Goal: Task Accomplishment & Management: Complete application form

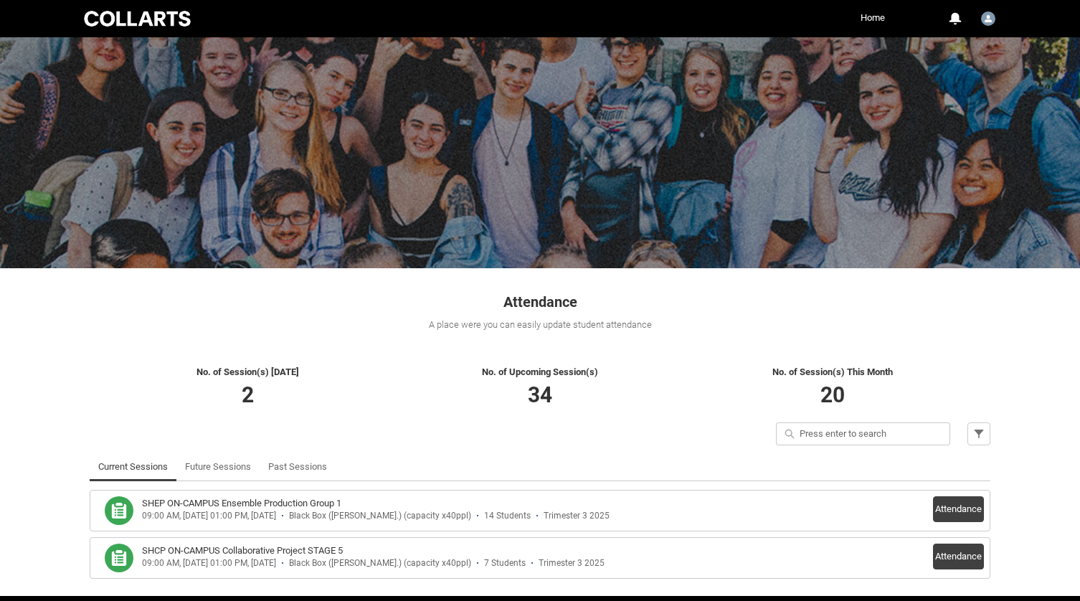
scroll to position [53, 0]
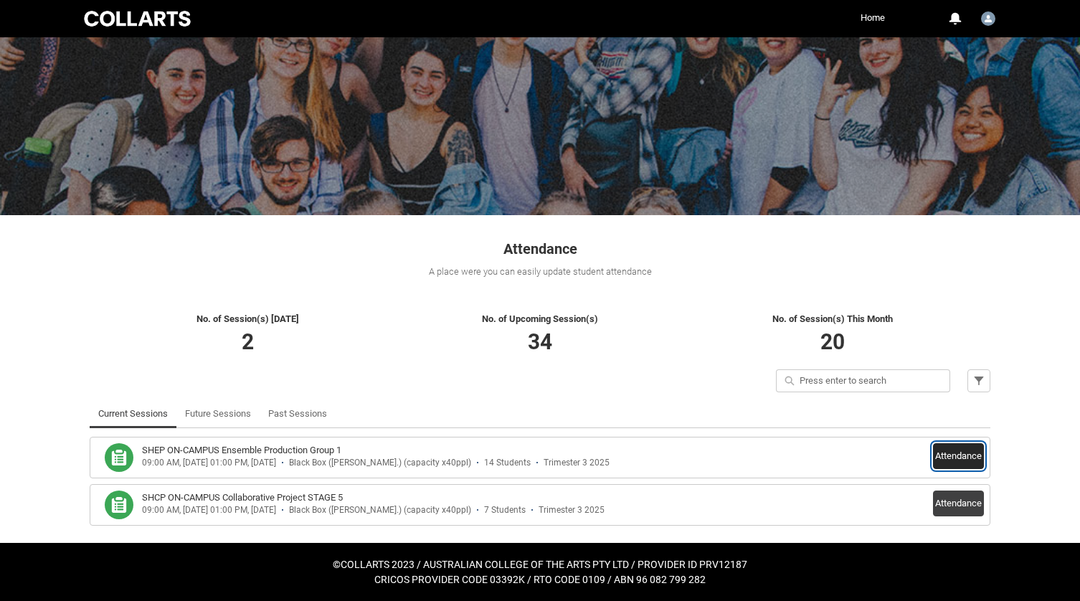
click at [958, 454] on button "Attendance" at bounding box center [958, 456] width 51 height 26
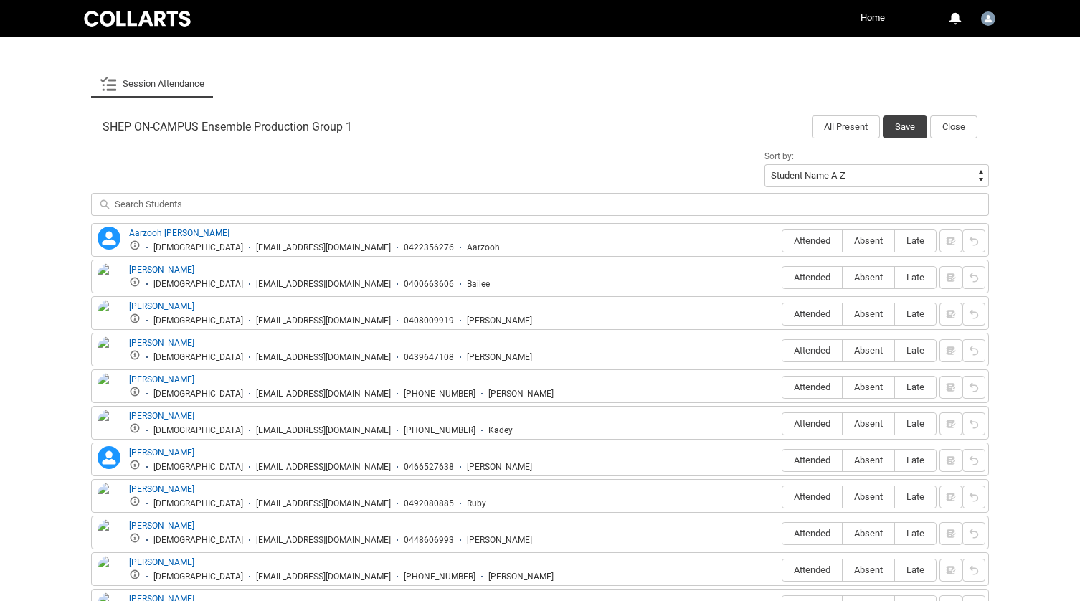
scroll to position [401, 0]
click at [868, 349] on span "Absent" at bounding box center [869, 349] width 52 height 11
click at [843, 349] on input "Absent" at bounding box center [842, 349] width 1 height 1
type lightning-radio-group "Absent"
radio input "true"
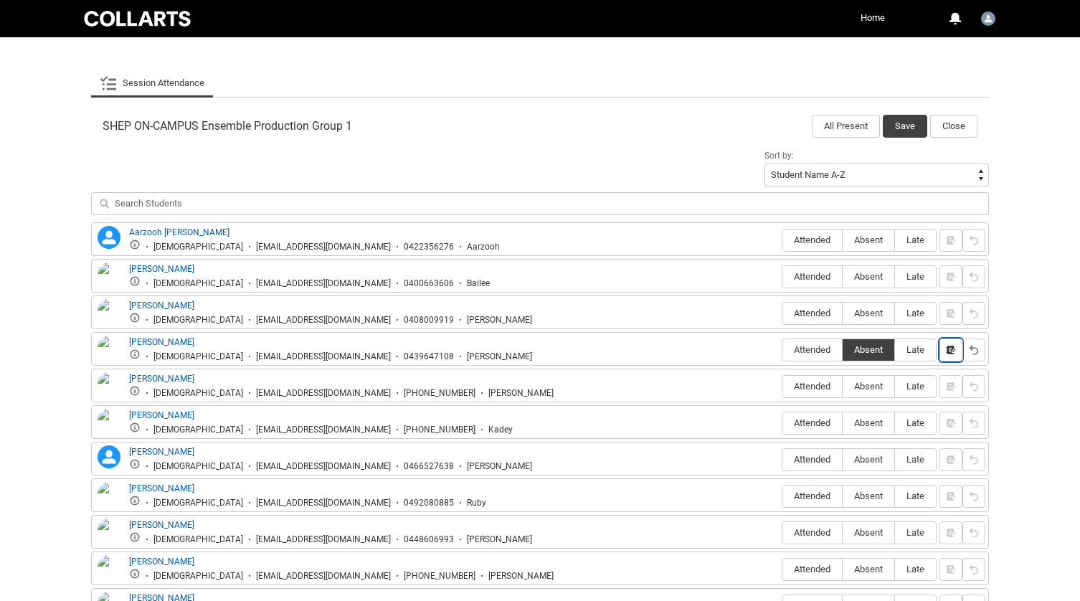
click at [942, 349] on button "button" at bounding box center [951, 350] width 23 height 23
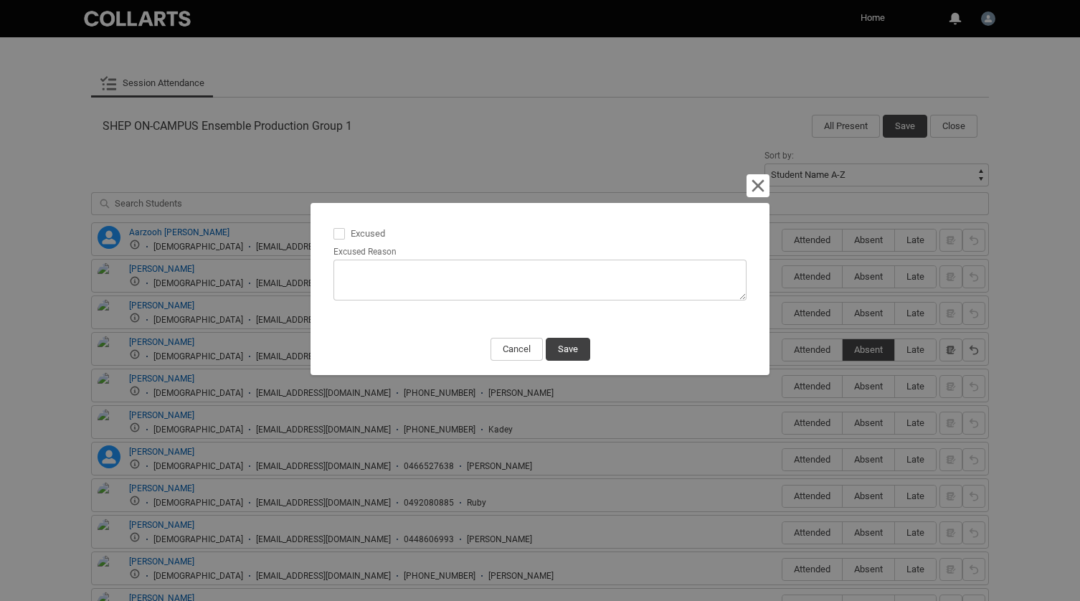
click at [341, 234] on span at bounding box center [339, 233] width 11 height 11
click at [334, 226] on input "Excused" at bounding box center [333, 225] width 1 height 1
type lightning-input "true"
checkbox input "true"
click at [573, 351] on button "Save" at bounding box center [568, 349] width 44 height 23
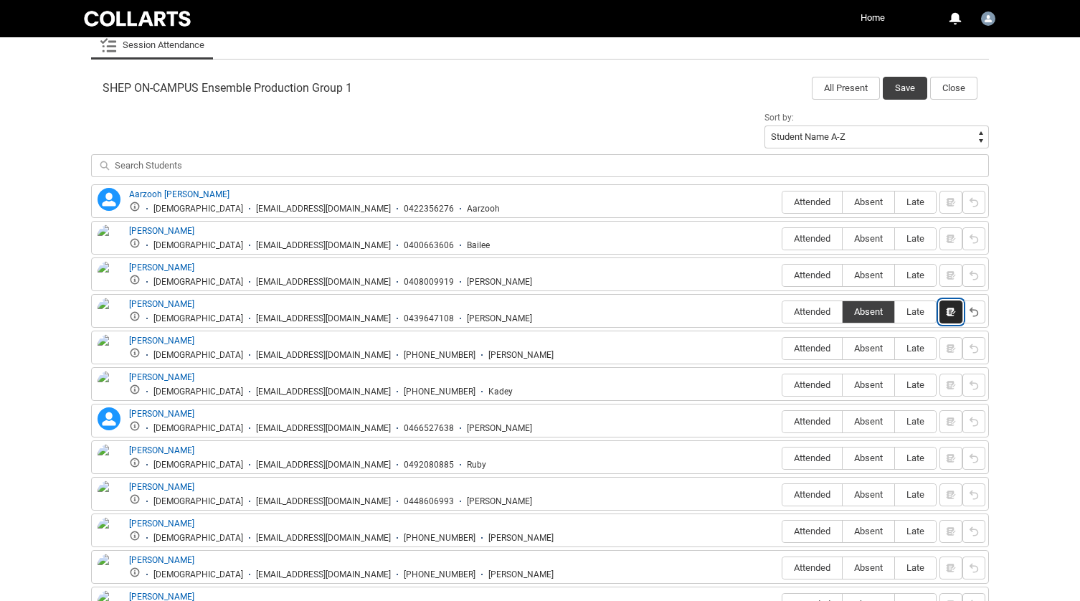
scroll to position [450, 0]
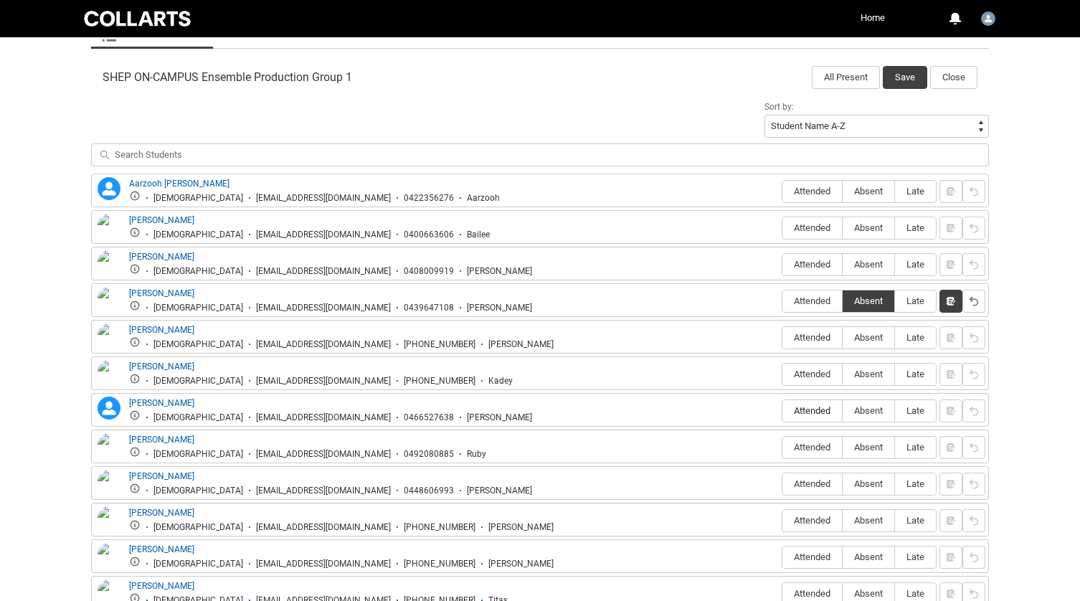
click at [800, 404] on label "Attended" at bounding box center [812, 411] width 60 height 22
click at [782, 410] on input "Attended" at bounding box center [782, 410] width 1 height 1
type lightning-radio-group "Attended"
radio input "true"
click at [806, 559] on span "Attended" at bounding box center [812, 557] width 60 height 11
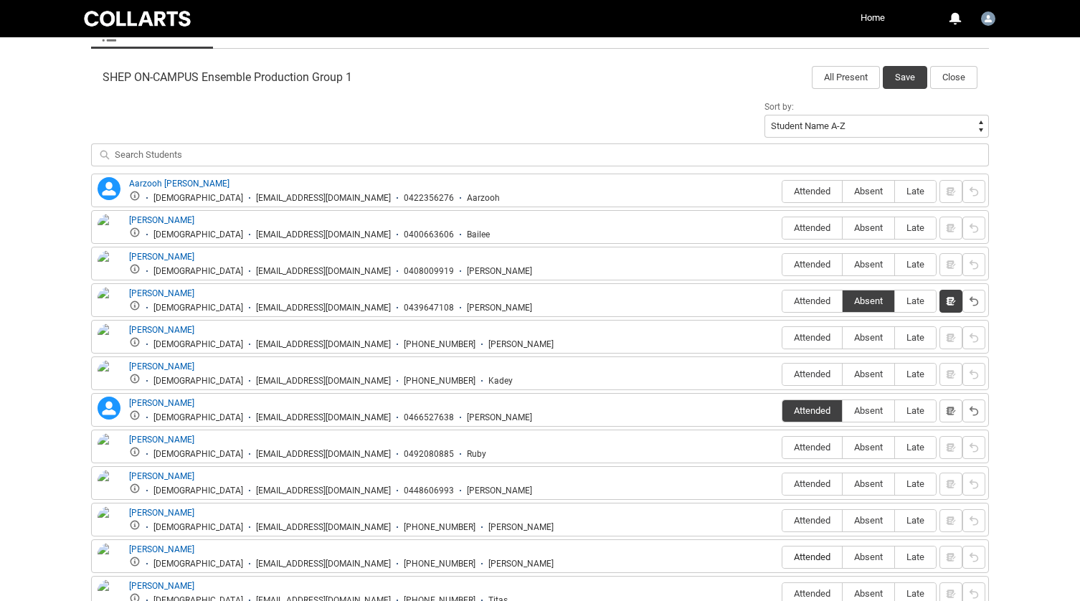
click at [782, 557] on input "Attended" at bounding box center [782, 557] width 1 height 1
type lightning-radio-group "Attended"
radio input "true"
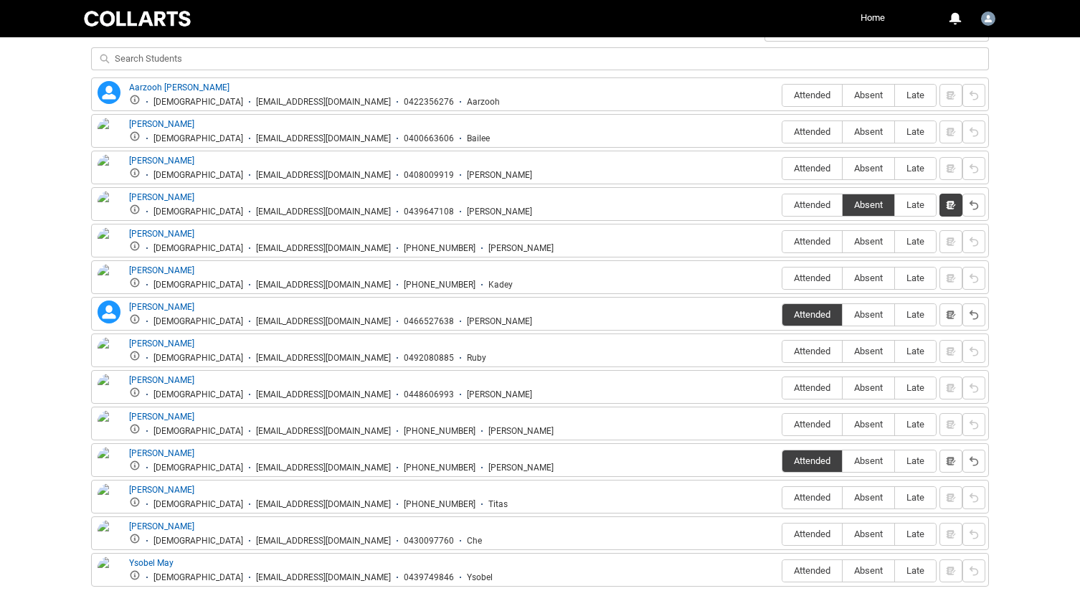
scroll to position [603, 0]
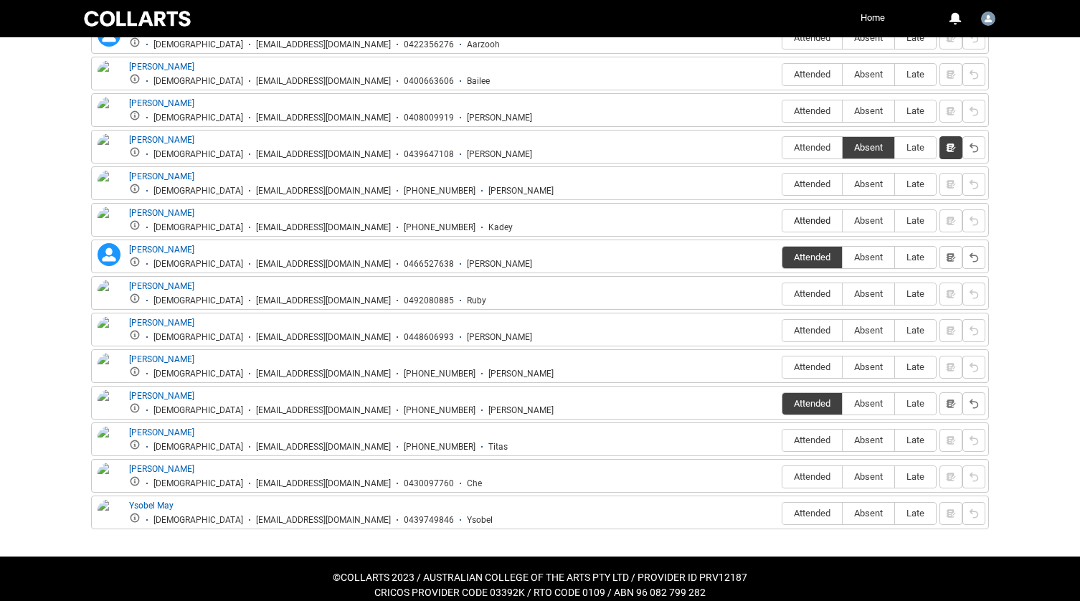
click at [803, 217] on span "Attended" at bounding box center [812, 220] width 60 height 11
click at [782, 220] on input "Attended" at bounding box center [782, 220] width 1 height 1
type lightning-radio-group "Attended"
radio input "true"
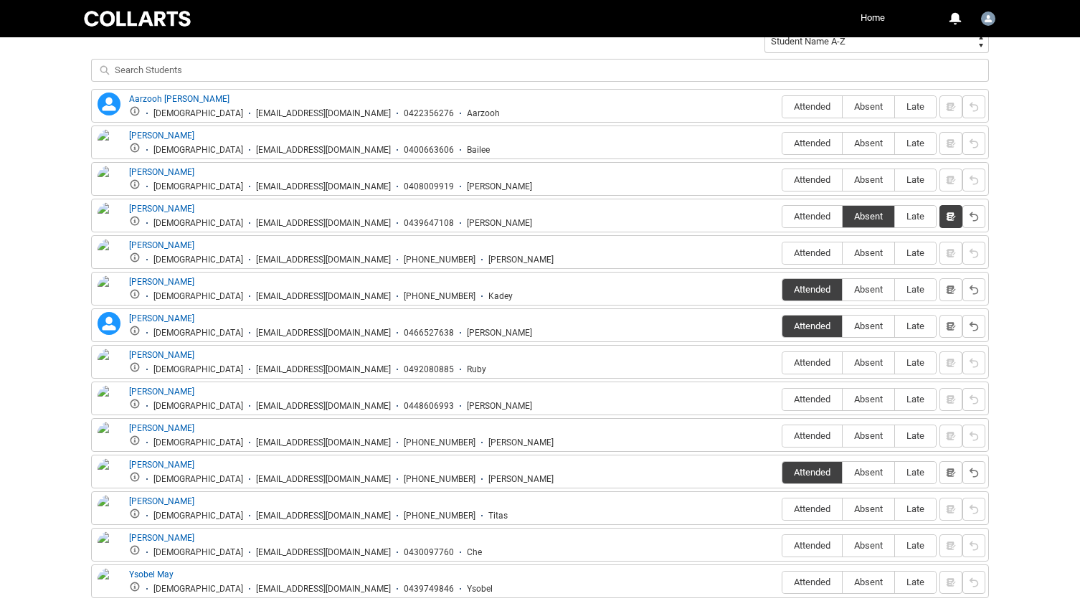
scroll to position [532, 0]
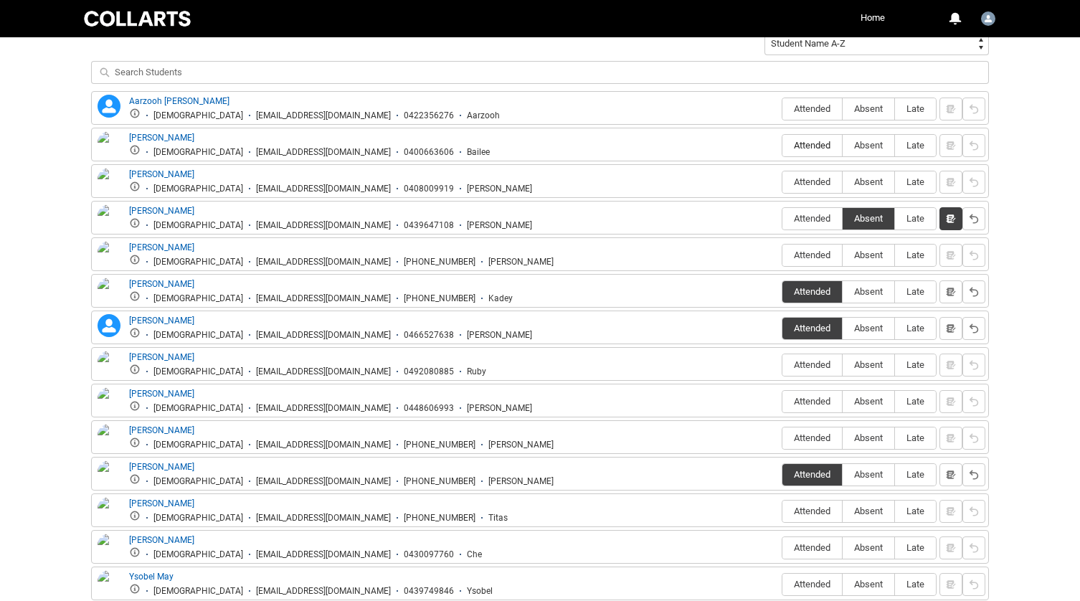
click at [812, 146] on span "Attended" at bounding box center [812, 145] width 60 height 11
click at [782, 146] on input "Attended" at bounding box center [782, 145] width 1 height 1
type lightning-radio-group "Attended"
radio input "true"
click at [804, 186] on span "Attended" at bounding box center [812, 181] width 60 height 11
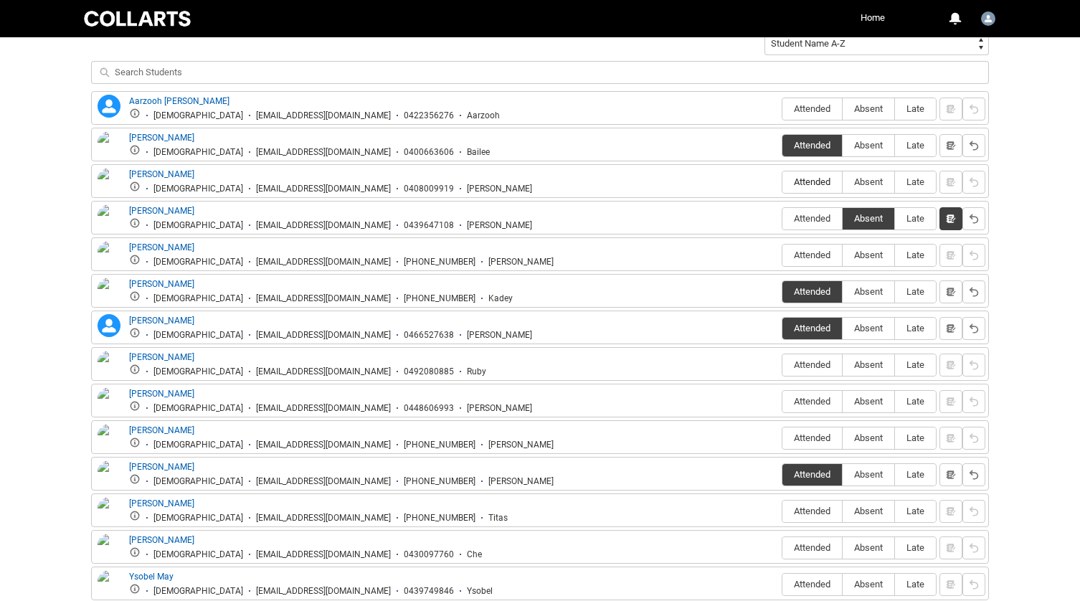
click at [782, 182] on input "Attended" at bounding box center [782, 181] width 1 height 1
type lightning-radio-group "Attended"
radio input "true"
click at [809, 364] on span "Attended" at bounding box center [812, 364] width 60 height 11
click at [782, 364] on input "Attended" at bounding box center [782, 364] width 1 height 1
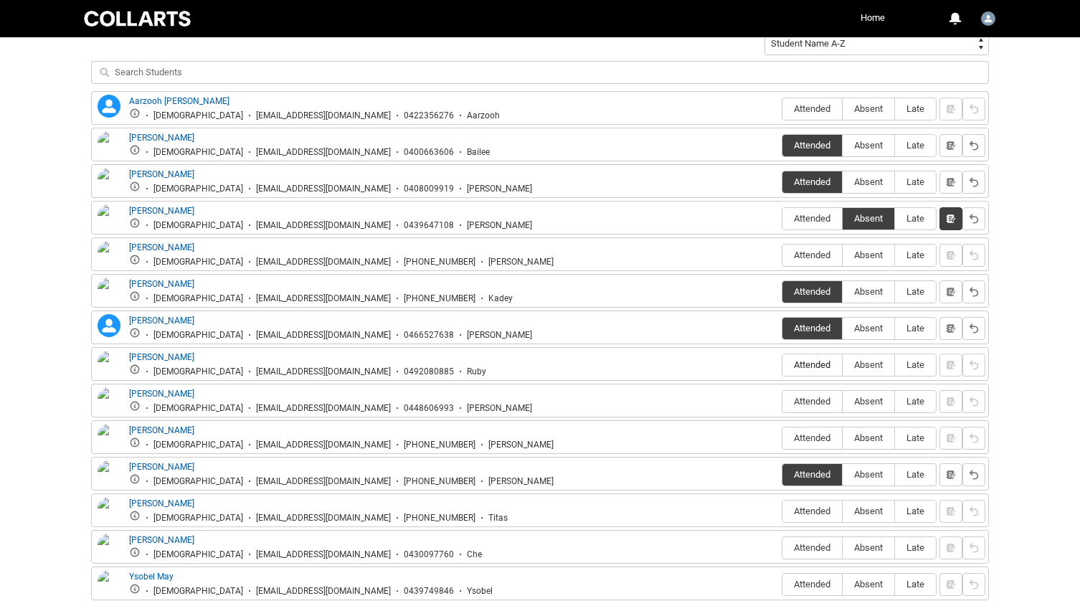
type lightning-radio-group "Attended"
radio input "true"
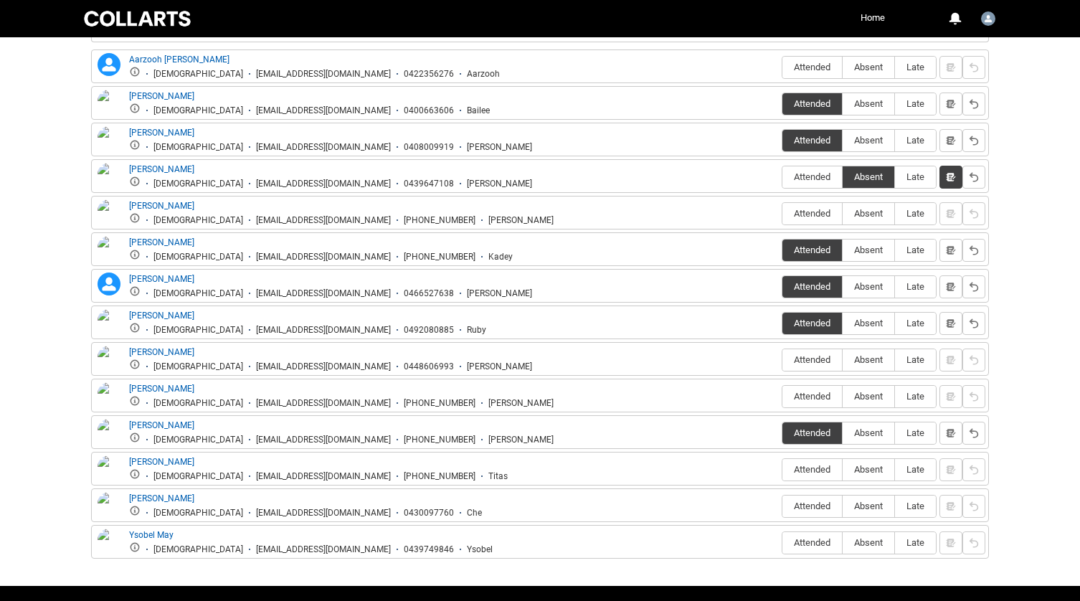
scroll to position [575, 0]
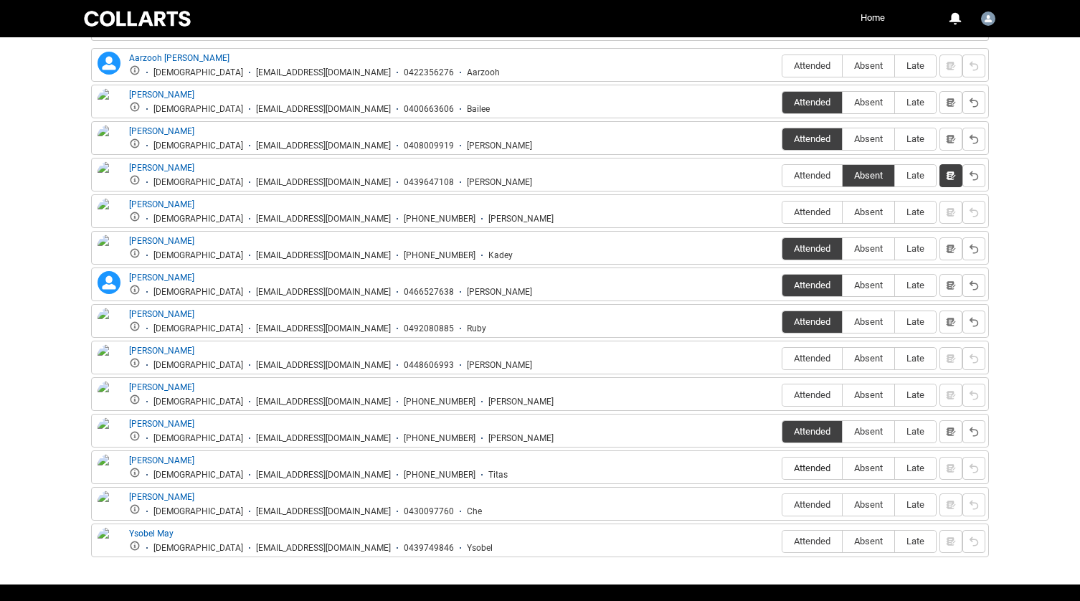
click at [814, 468] on span "Attended" at bounding box center [812, 468] width 60 height 11
click at [782, 468] on input "Attended" at bounding box center [782, 468] width 1 height 1
type lightning-radio-group "Attended"
radio input "true"
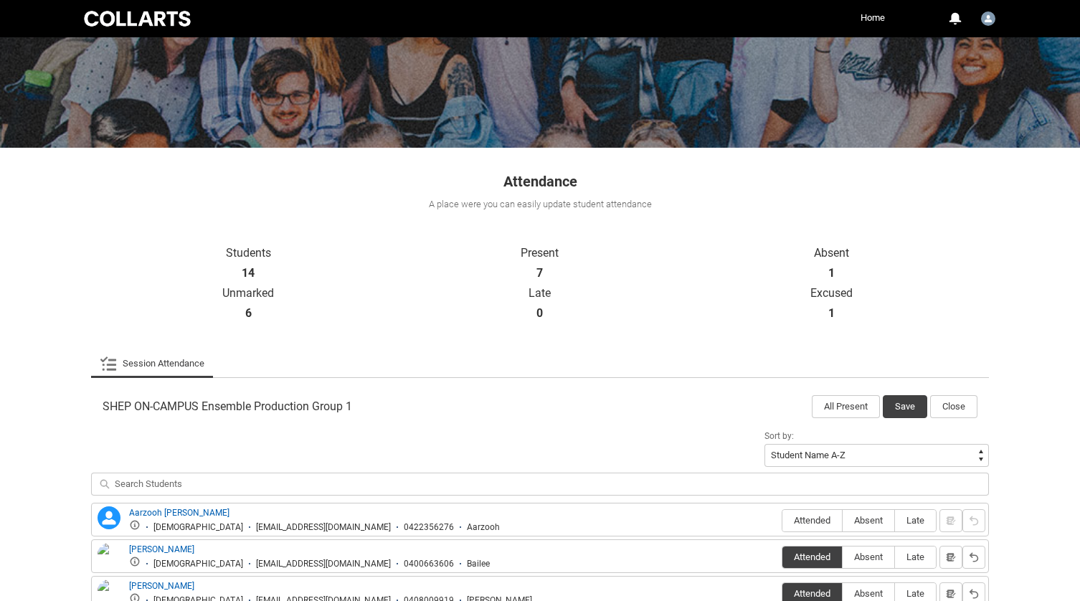
scroll to position [0, 0]
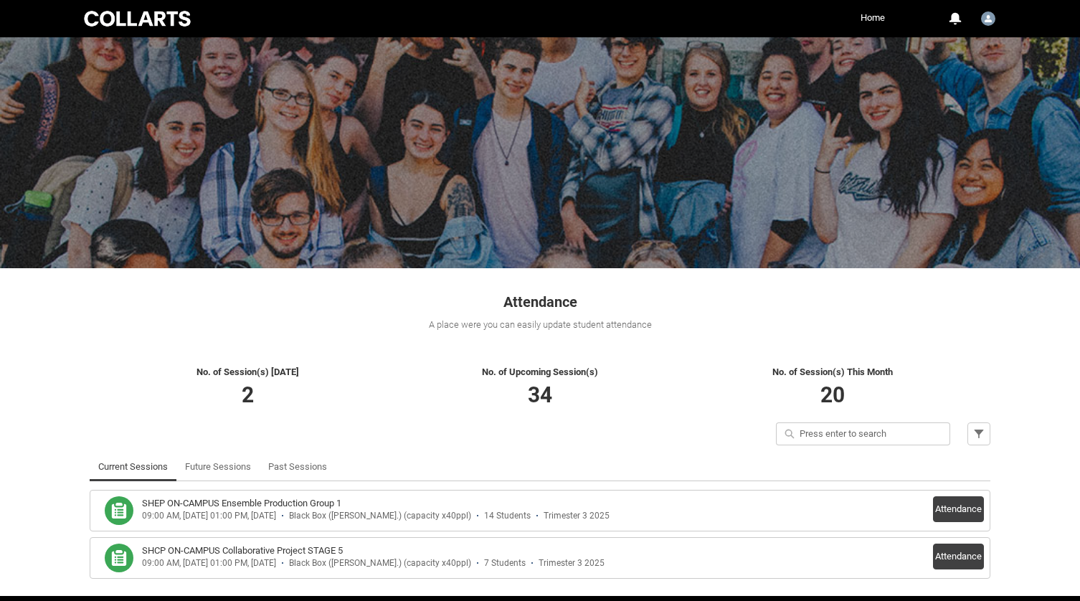
scroll to position [53, 0]
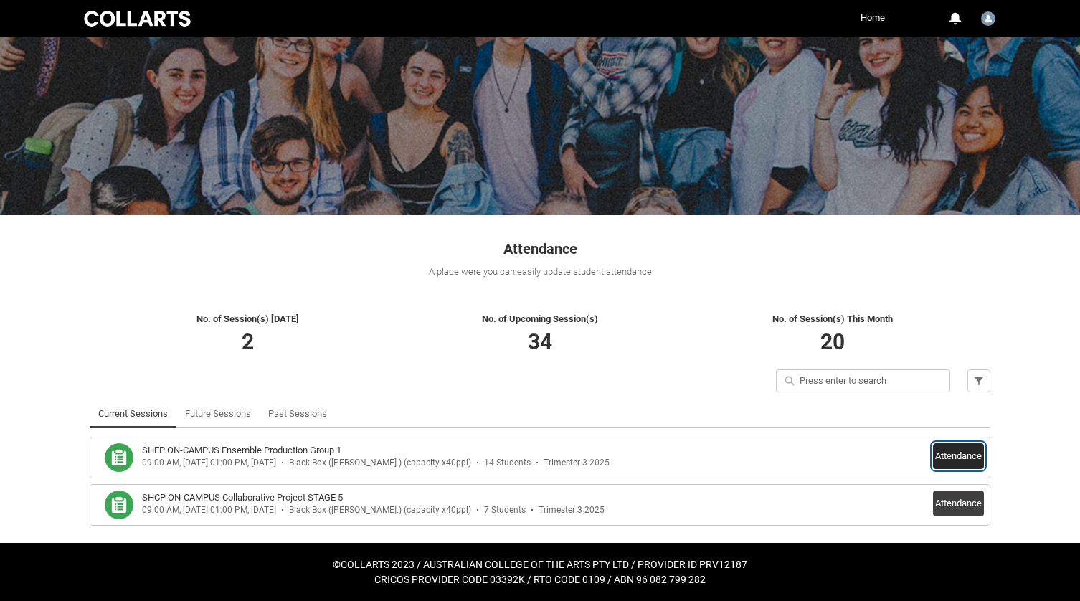
click at [968, 460] on button "Attendance" at bounding box center [958, 456] width 51 height 26
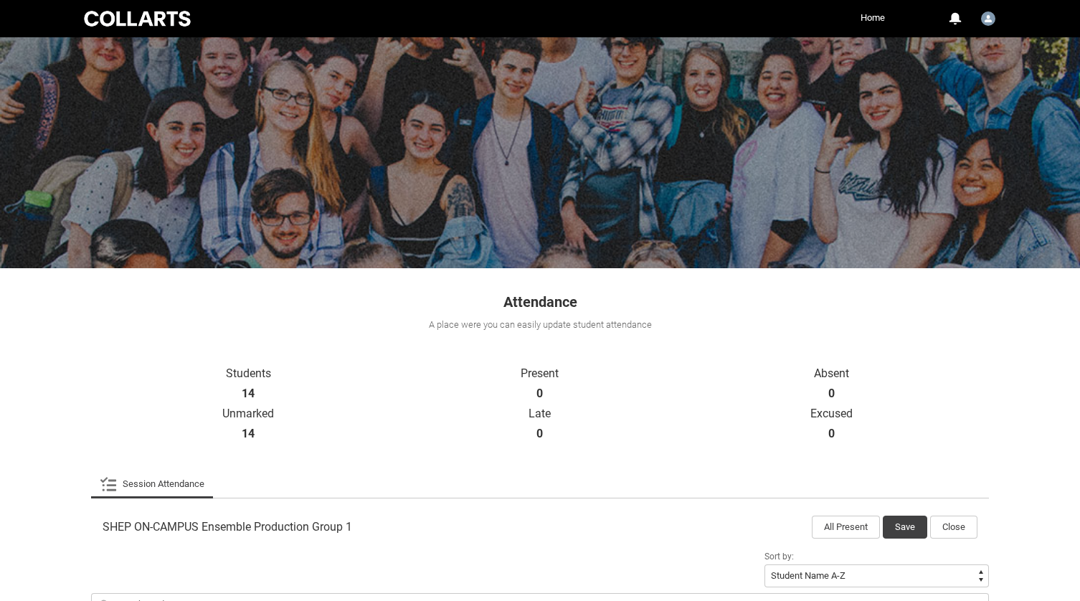
scroll to position [436, 0]
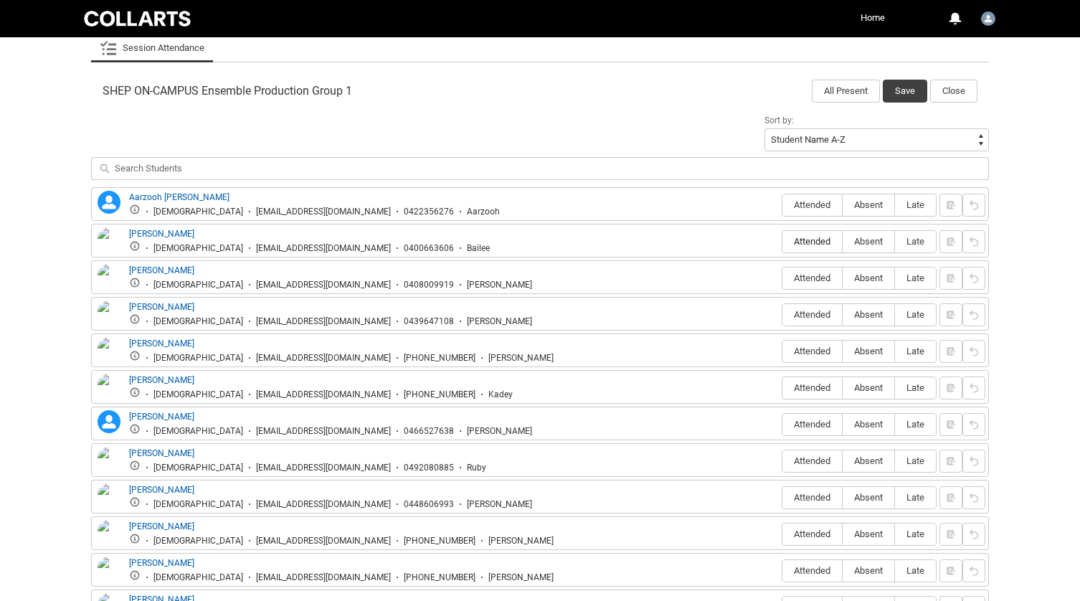
click at [810, 237] on span "Attended" at bounding box center [812, 241] width 60 height 11
click at [782, 241] on input "Attended" at bounding box center [782, 241] width 1 height 1
type lightning-radio-group "Attended"
radio input "true"
click at [807, 277] on span "Attended" at bounding box center [812, 278] width 60 height 11
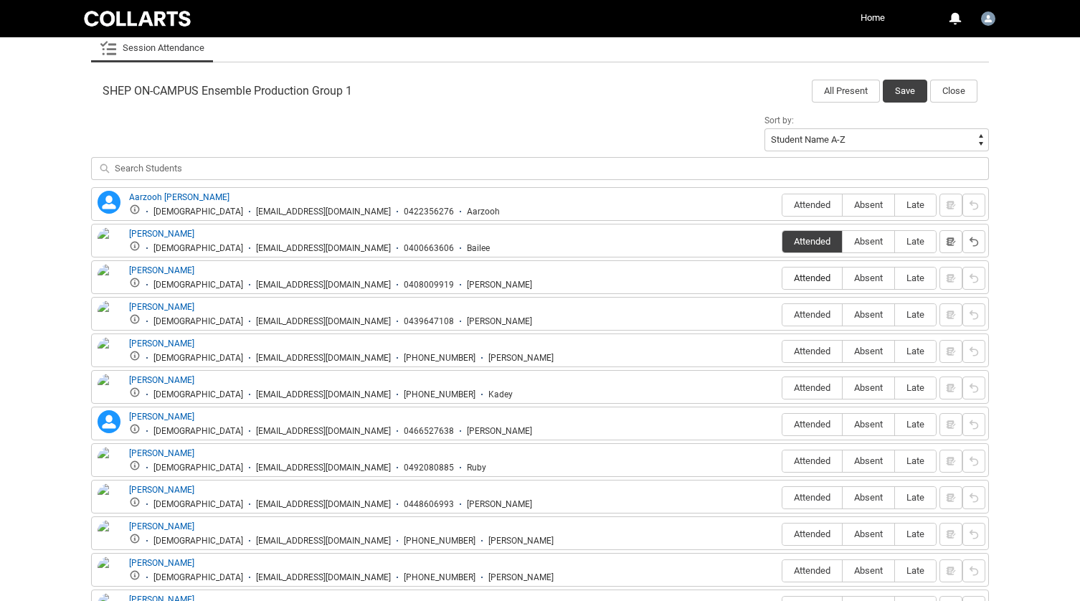
click at [782, 278] on input "Attended" at bounding box center [782, 278] width 1 height 1
type lightning-radio-group "Attended"
radio input "true"
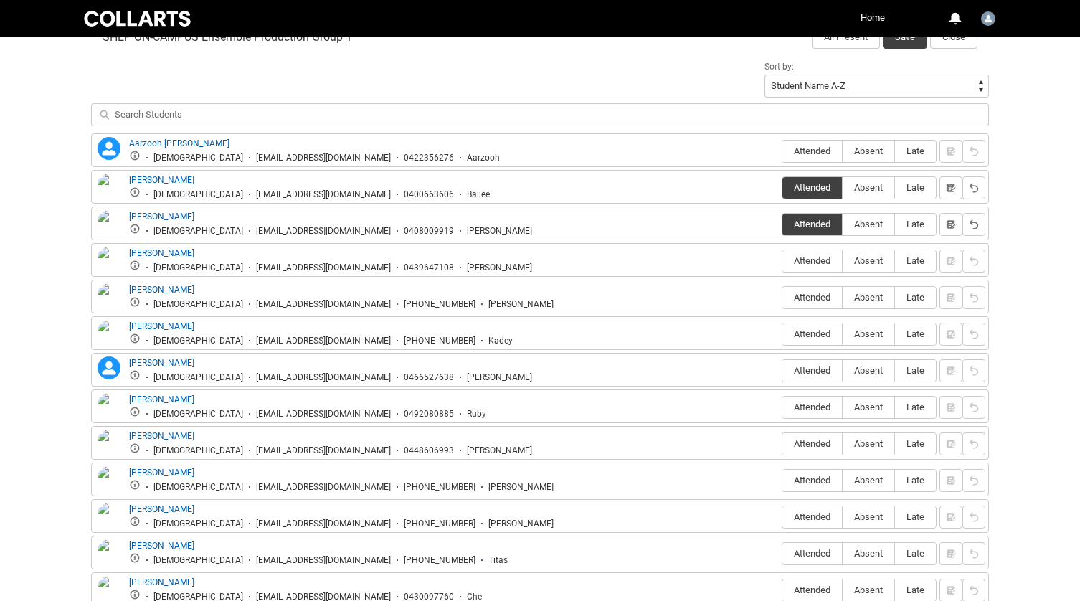
scroll to position [491, 0]
click at [913, 261] on span "Late" at bounding box center [915, 259] width 41 height 11
click at [895, 260] on input "Late" at bounding box center [894, 259] width 1 height 1
type lightning-radio-group "Late"
radio input "true"
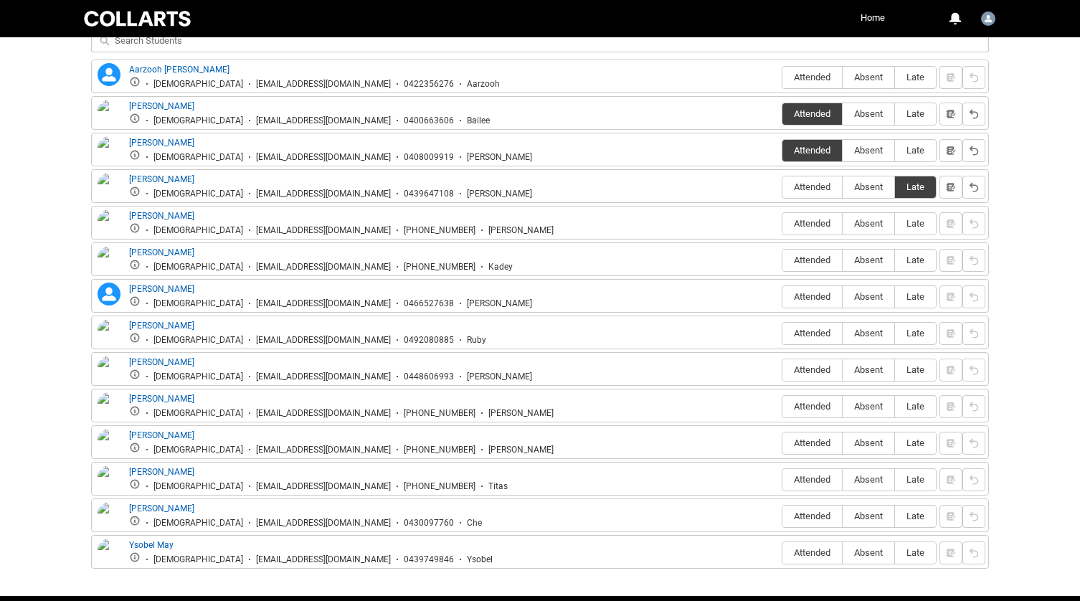
scroll to position [579, 0]
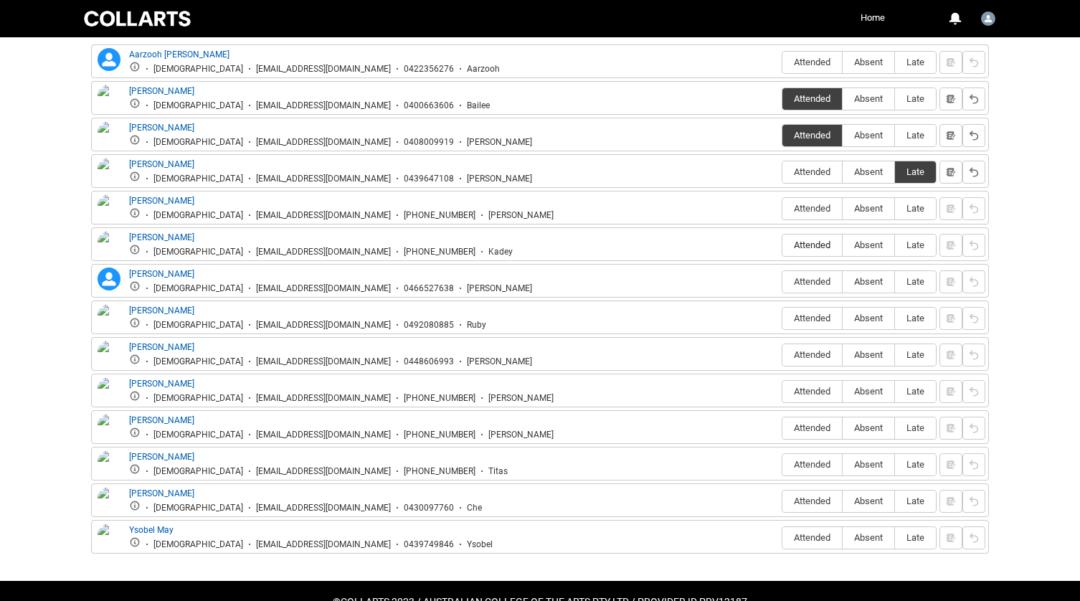
click at [795, 245] on span "Attended" at bounding box center [812, 245] width 60 height 11
click at [782, 245] on input "Attended" at bounding box center [782, 245] width 1 height 1
type lightning-radio-group "Attended"
radio input "true"
click at [815, 275] on label "Attended" at bounding box center [812, 282] width 60 height 22
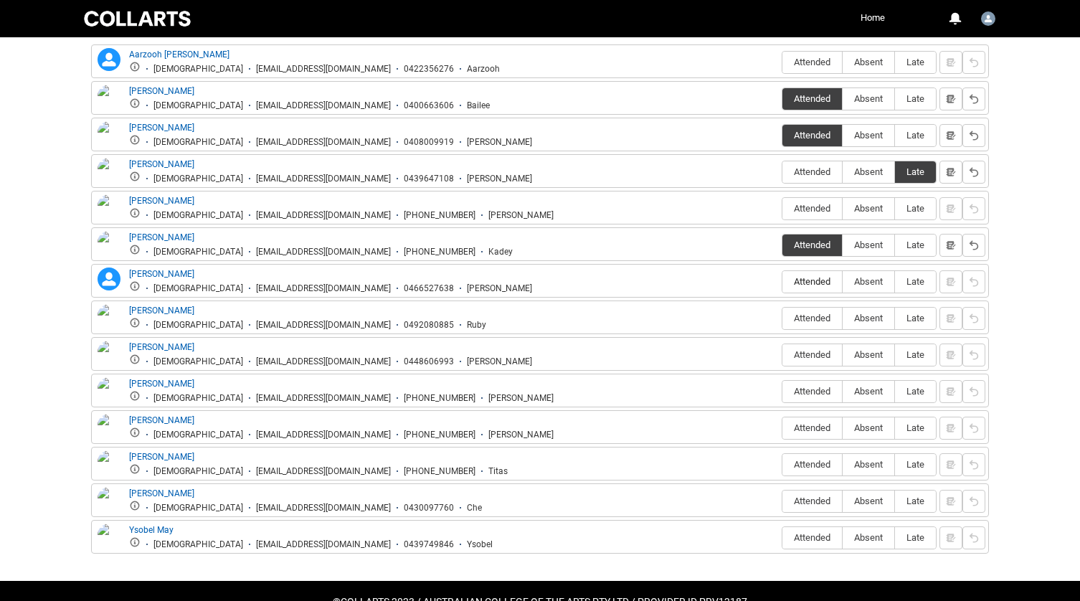
click at [782, 281] on input "Attended" at bounding box center [782, 281] width 1 height 1
type lightning-radio-group "Attended"
radio input "true"
click at [810, 323] on span "Attended" at bounding box center [812, 318] width 60 height 11
click at [782, 318] on input "Attended" at bounding box center [782, 318] width 1 height 1
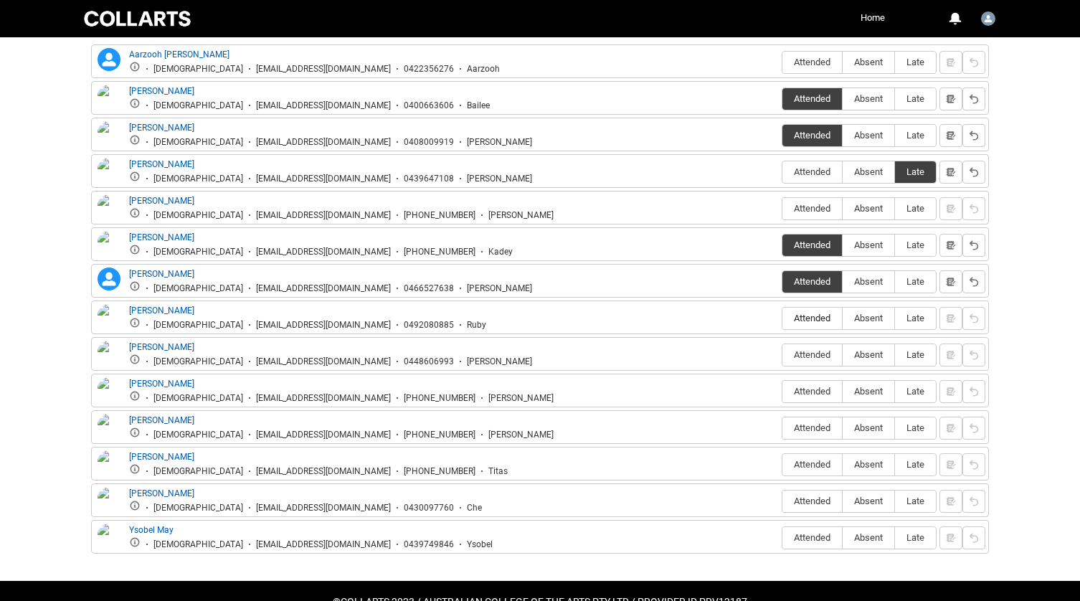
type lightning-radio-group "Attended"
radio input "true"
click at [804, 424] on span "Attended" at bounding box center [812, 427] width 60 height 11
click at [782, 427] on input "Attended" at bounding box center [782, 427] width 1 height 1
type lightning-radio-group "Attended"
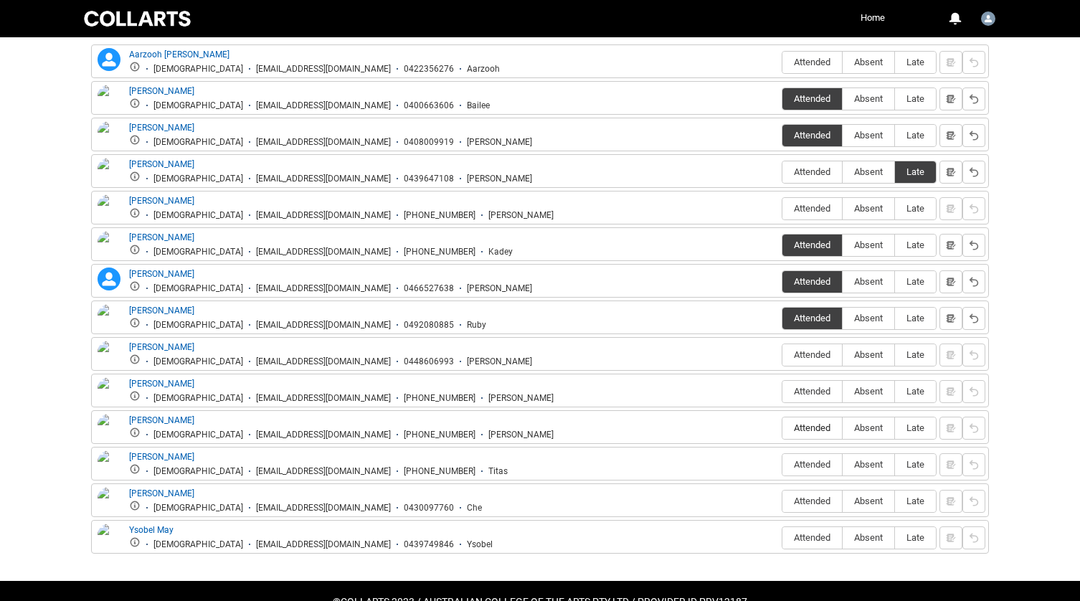
radio input "true"
click at [808, 459] on label "Attended" at bounding box center [812, 465] width 60 height 22
click at [782, 464] on input "Attended" at bounding box center [782, 464] width 1 height 1
type lightning-radio-group "Attended"
radio input "true"
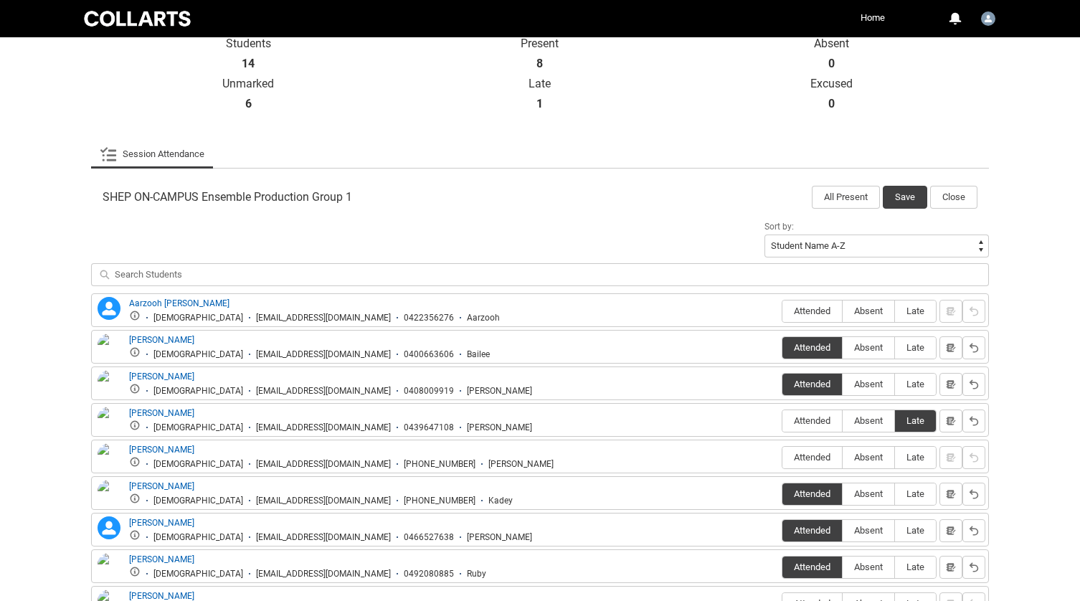
scroll to position [327, 0]
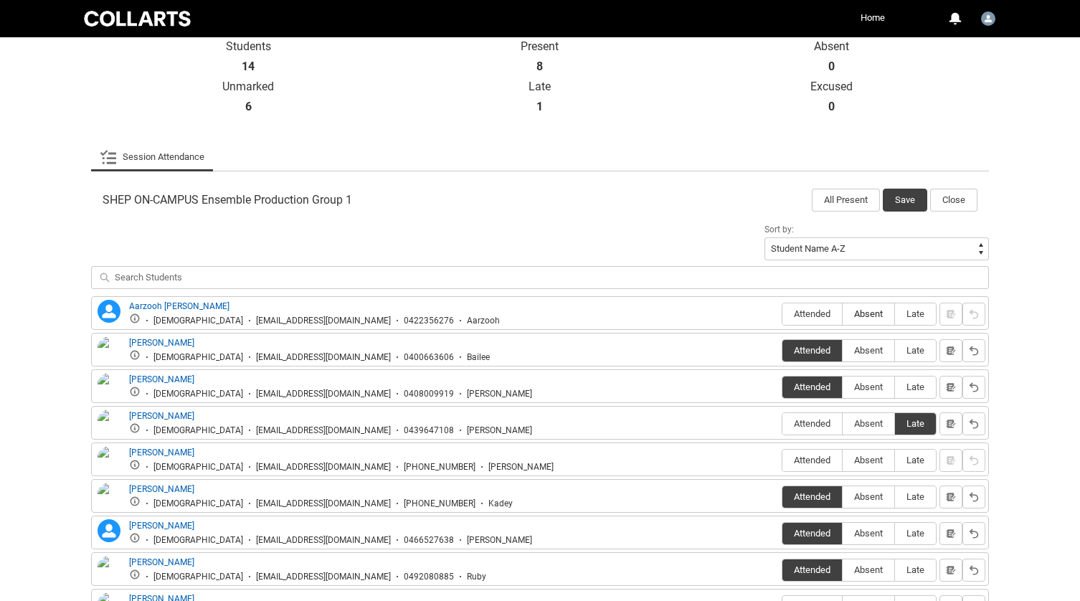
click at [869, 313] on span "Absent" at bounding box center [869, 313] width 52 height 11
click at [843, 313] on input "Absent" at bounding box center [842, 313] width 1 height 1
type lightning-radio-group "Absent"
radio input "true"
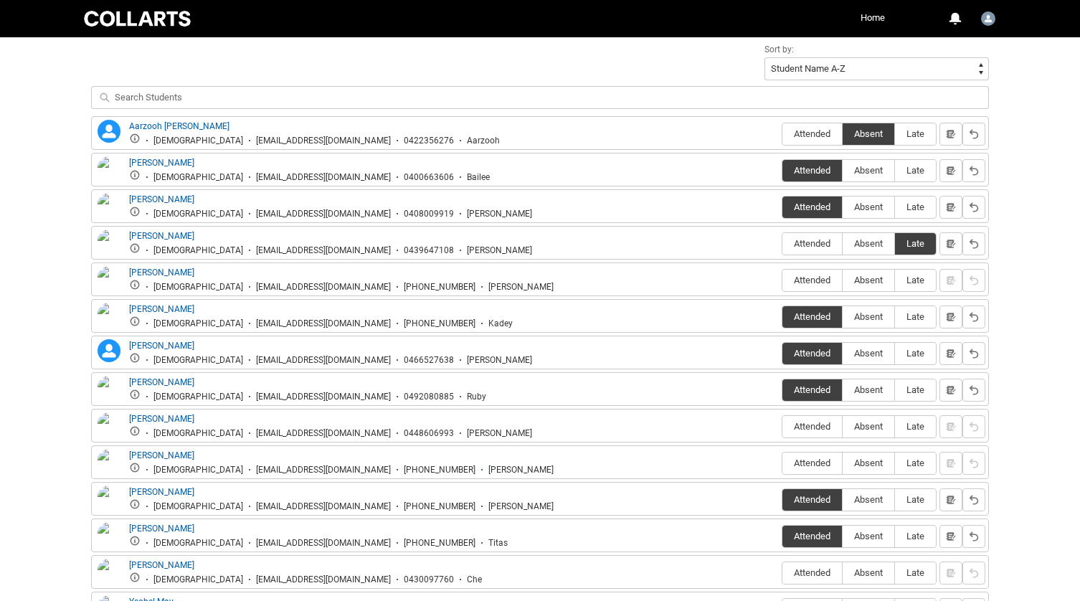
scroll to position [524, 0]
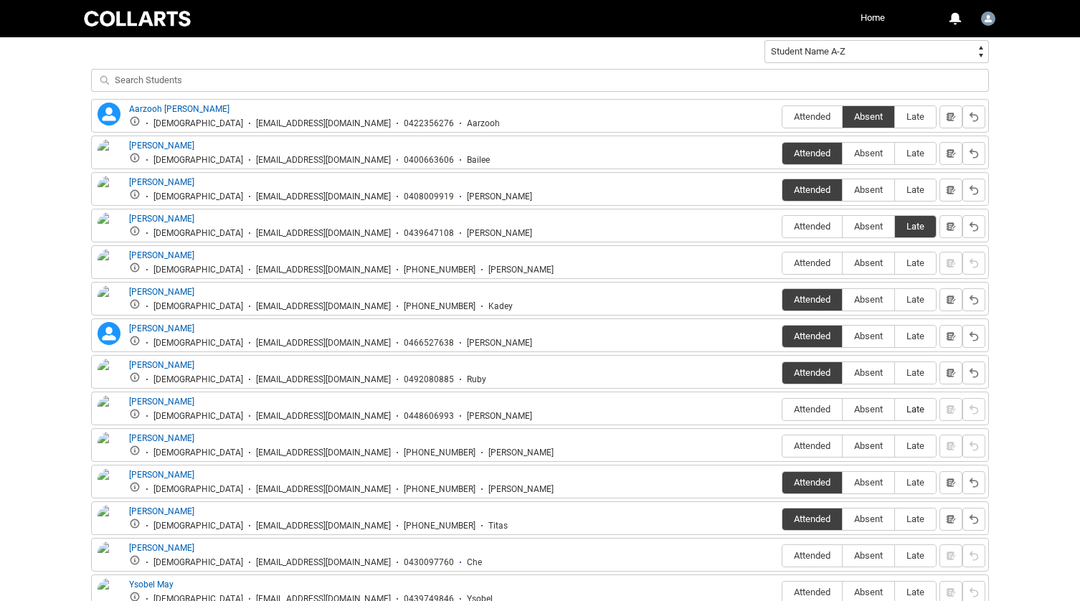
click at [923, 409] on span "Late" at bounding box center [915, 409] width 41 height 11
click at [895, 409] on input "Late" at bounding box center [894, 409] width 1 height 1
type lightning-radio-group "Late"
radio input "true"
click at [825, 441] on span "Attended" at bounding box center [812, 445] width 60 height 11
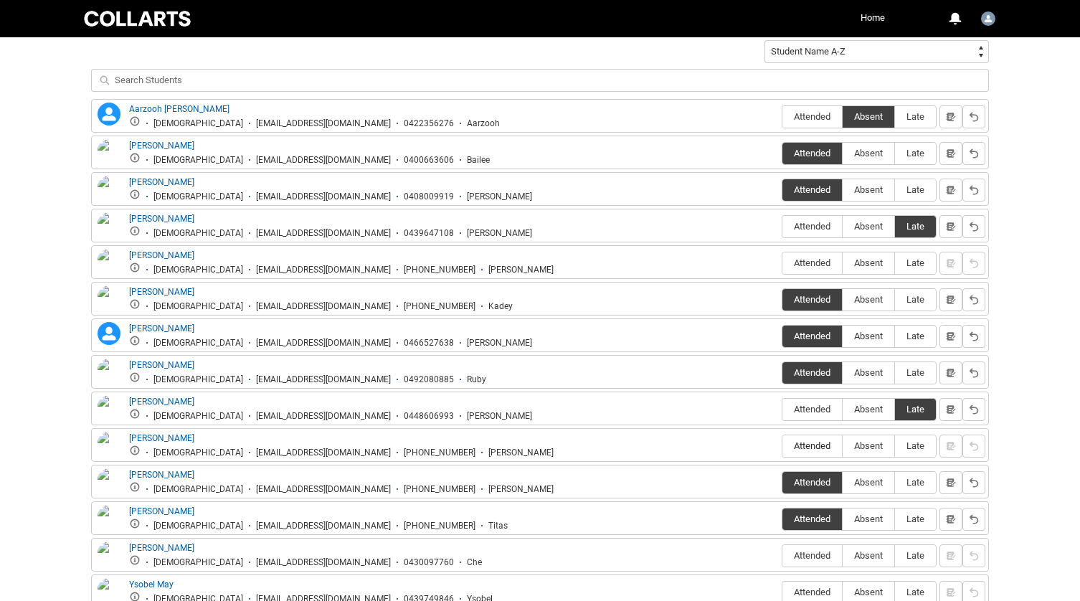
click at [782, 445] on input "Attended" at bounding box center [782, 445] width 1 height 1
type lightning-radio-group "Attended"
radio input "true"
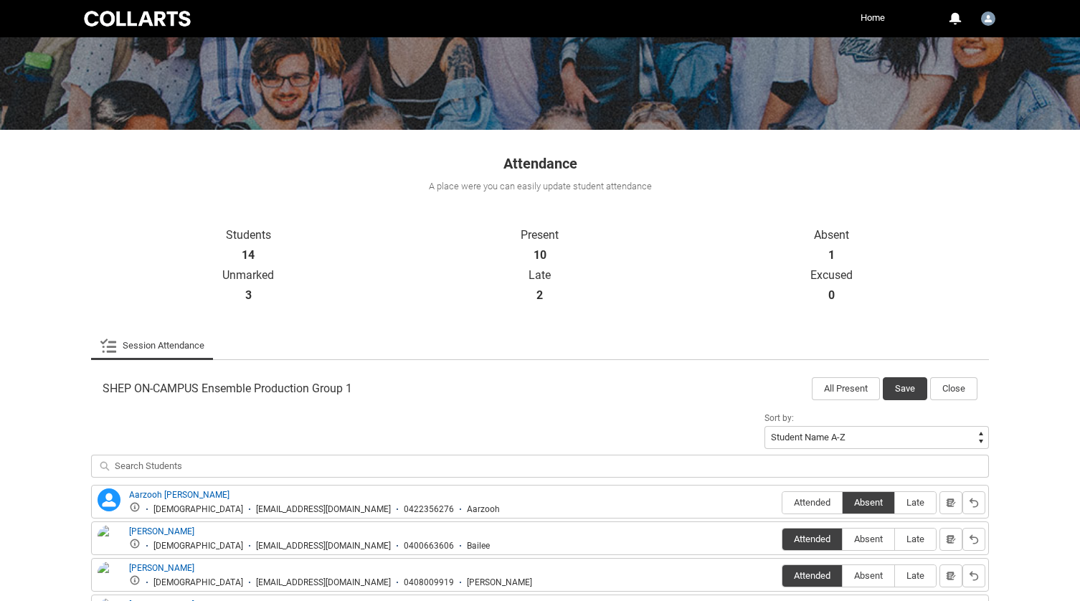
scroll to position [131, 0]
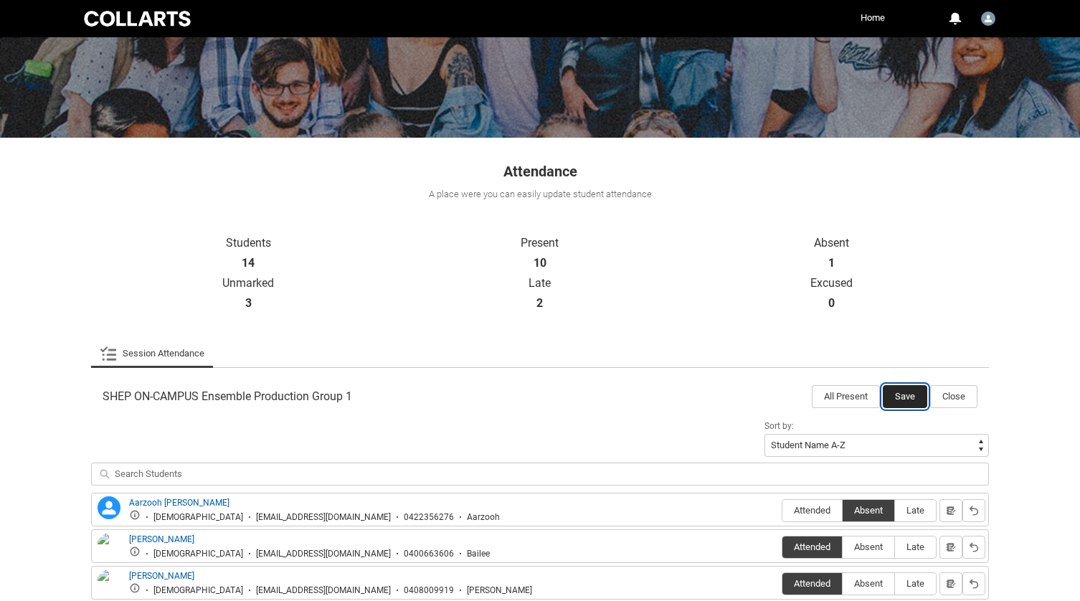
click at [902, 392] on button "Save" at bounding box center [905, 396] width 44 height 23
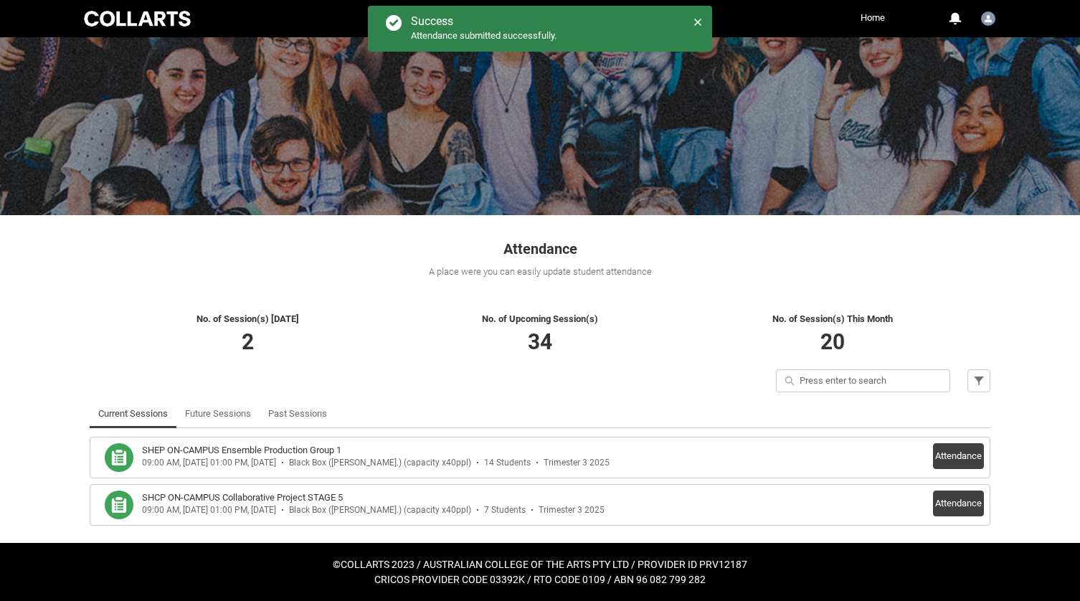
scroll to position [53, 0]
click at [967, 503] on button "Attendance" at bounding box center [958, 504] width 51 height 26
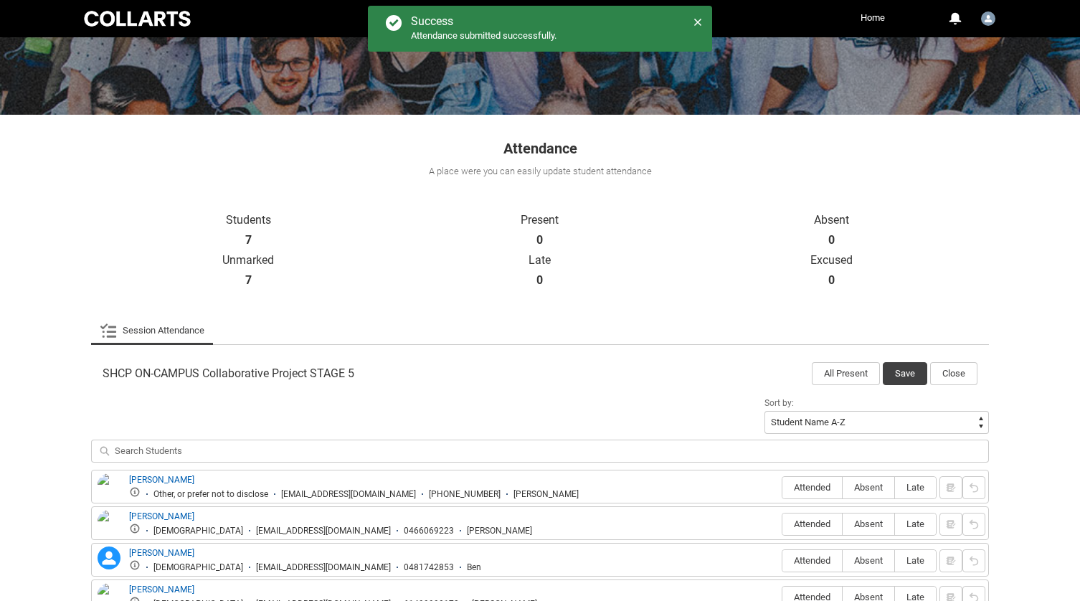
scroll to position [361, 0]
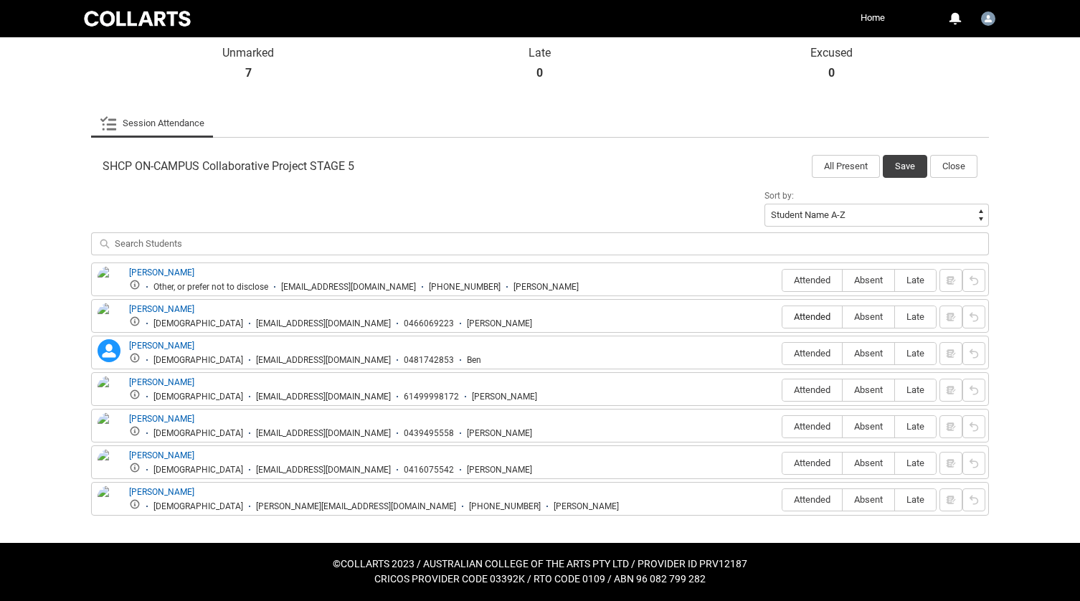
click at [804, 314] on span "Attended" at bounding box center [812, 316] width 60 height 11
click at [782, 316] on input "Attended" at bounding box center [782, 316] width 1 height 1
type lightning-radio-group "Attended"
radio input "true"
click at [823, 351] on span "Attended" at bounding box center [812, 353] width 60 height 11
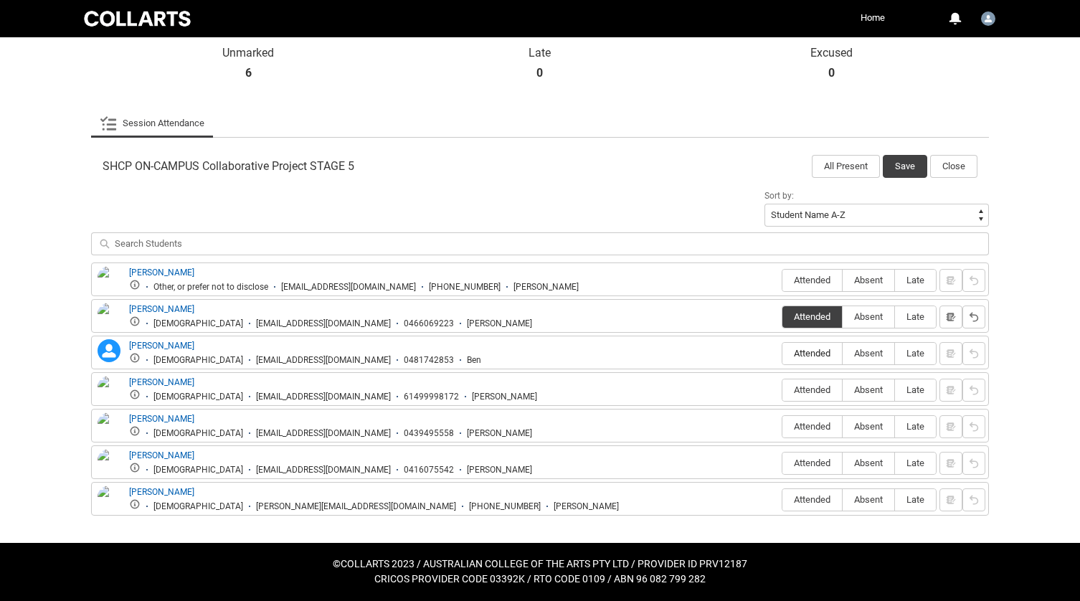
click at [782, 353] on input "Attended" at bounding box center [782, 353] width 1 height 1
type lightning-radio-group "Attended"
radio input "true"
click at [817, 462] on span "Attended" at bounding box center [812, 463] width 60 height 11
click at [782, 463] on input "Attended" at bounding box center [782, 463] width 1 height 1
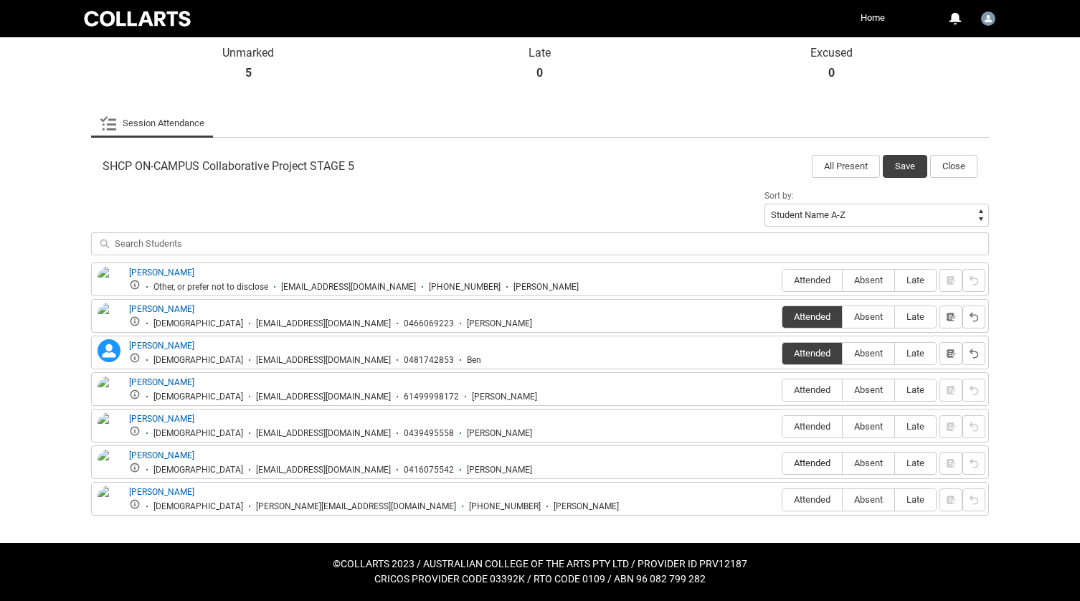
type lightning-radio-group "Attended"
radio input "true"
click at [809, 493] on label "Attended" at bounding box center [812, 500] width 60 height 22
click at [782, 499] on input "Attended" at bounding box center [782, 499] width 1 height 1
type lightning-radio-group "Attended"
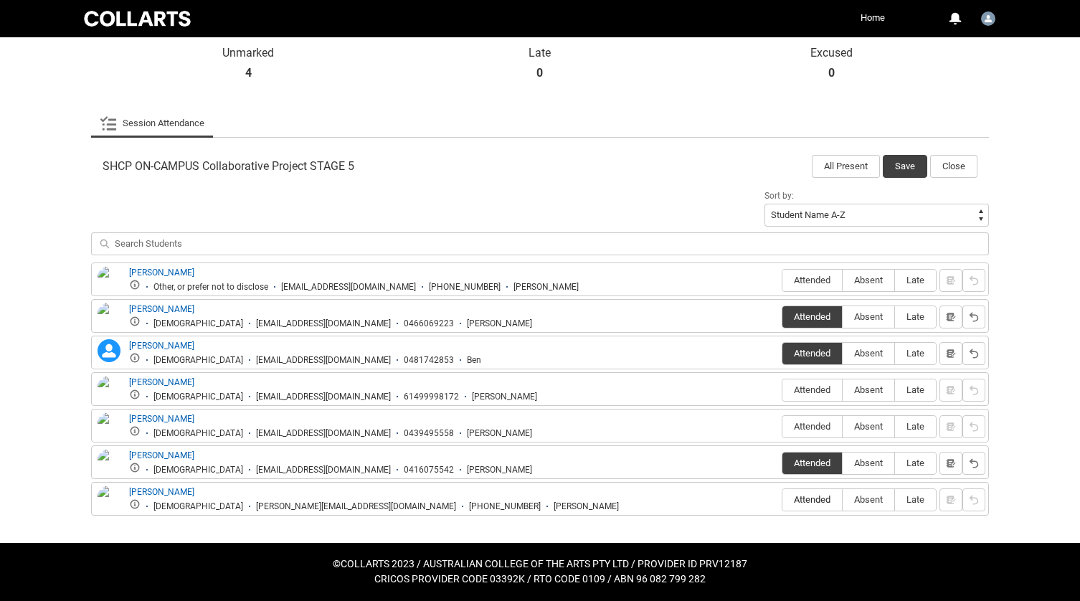
radio input "true"
click at [825, 435] on label "Attended" at bounding box center [812, 427] width 60 height 22
click at [782, 427] on input "Attended" at bounding box center [782, 426] width 1 height 1
type lightning-radio-group "Attended"
radio input "true"
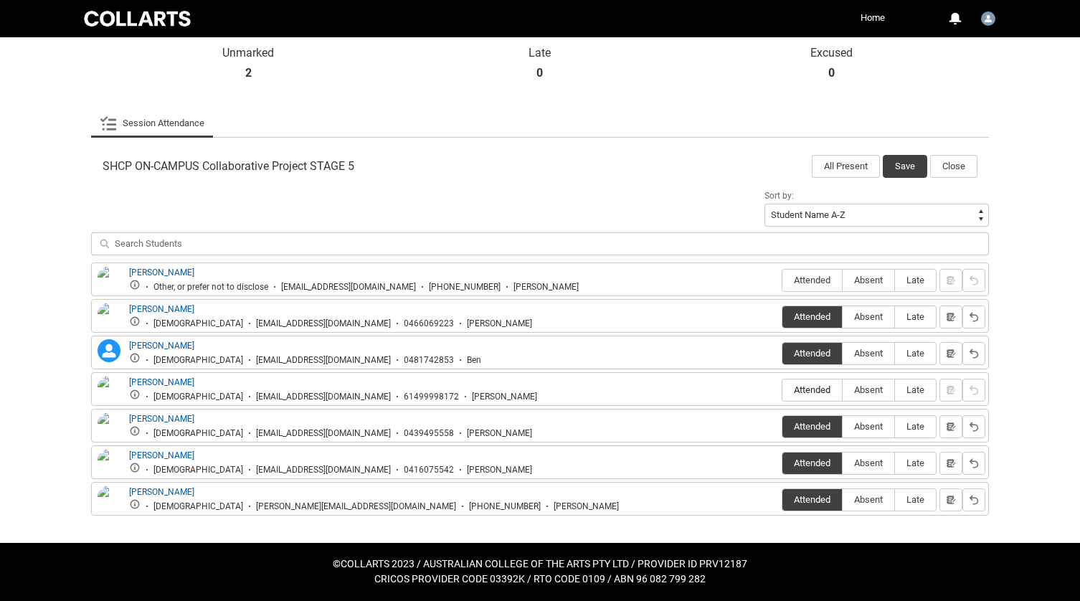
click at [817, 390] on span "Attended" at bounding box center [812, 389] width 60 height 11
click at [782, 390] on input "Attended" at bounding box center [782, 389] width 1 height 1
type lightning-radio-group "Attended"
radio input "true"
